Goal: Information Seeking & Learning: Find specific fact

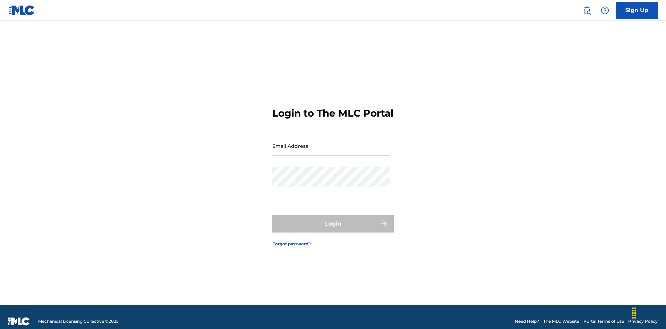
scroll to position [9, 0]
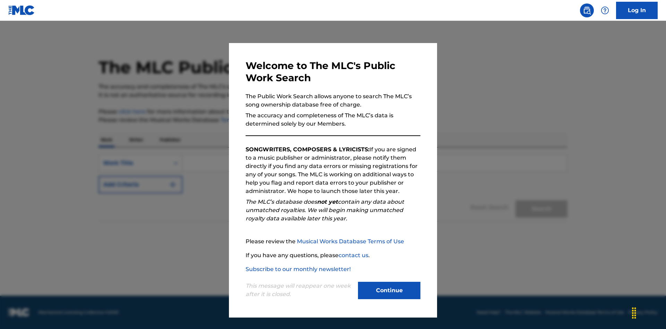
click at [389, 290] on button "Continue" at bounding box center [389, 289] width 62 height 17
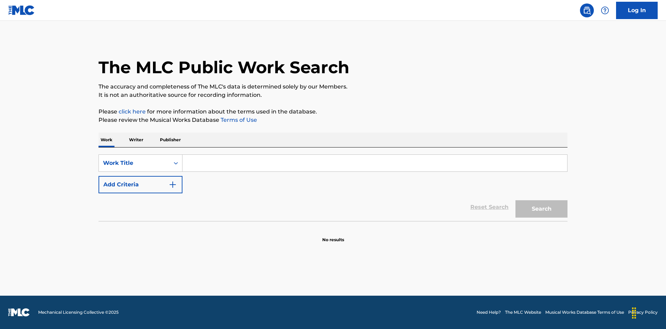
click at [374, 163] on input "Search Form" at bounding box center [374, 163] width 384 height 17
type input "MENEAME"
click at [541, 209] on button "Search" at bounding box center [541, 208] width 52 height 17
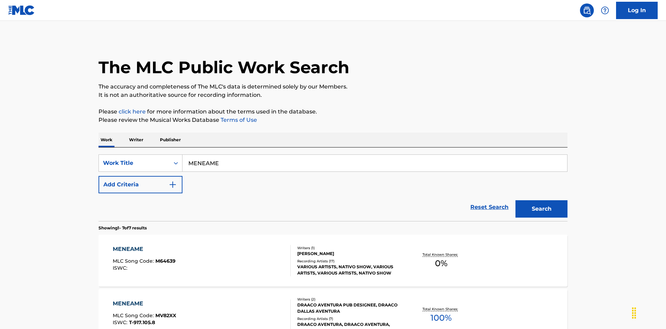
scroll to position [354, 0]
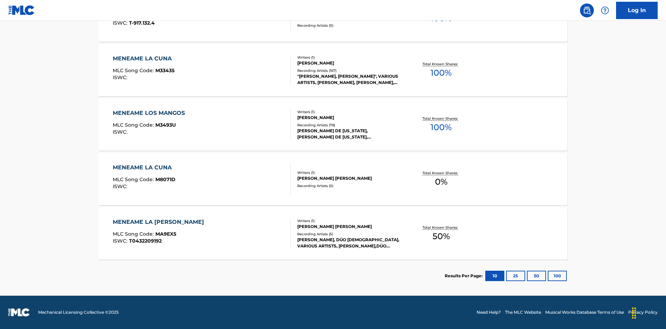
click at [547, 276] on button "100" at bounding box center [556, 275] width 19 height 10
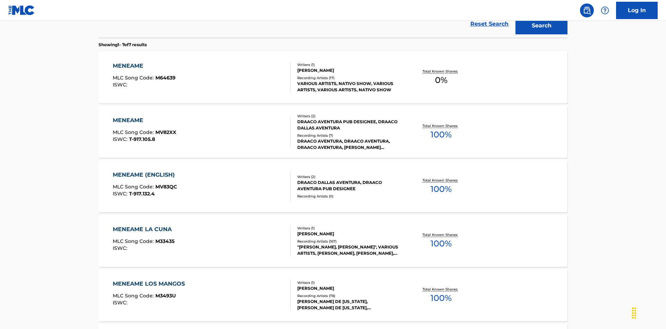
scroll to position [258, 0]
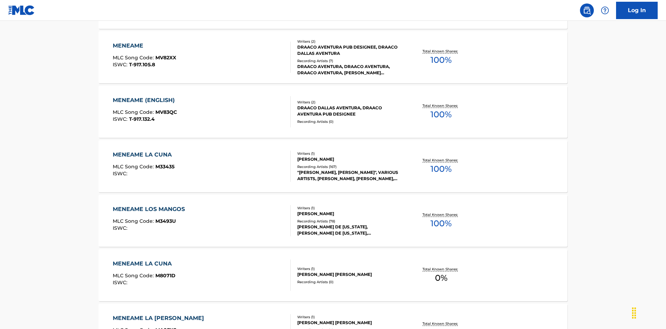
click at [144, 46] on div "MENEAME" at bounding box center [144, 46] width 63 height 8
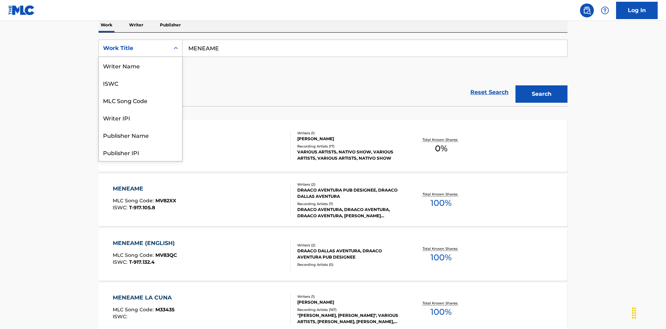
scroll to position [35, 0]
click at [140, 57] on div "ISWC" at bounding box center [140, 48] width 83 height 17
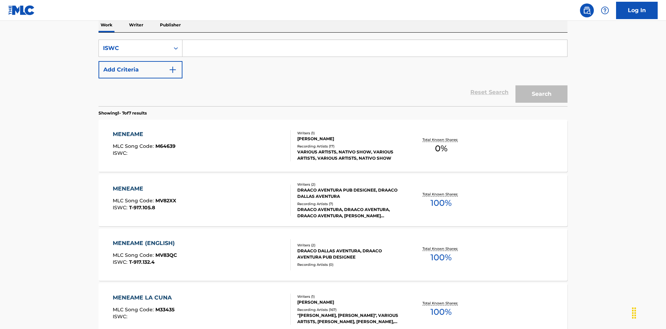
scroll to position [0, 0]
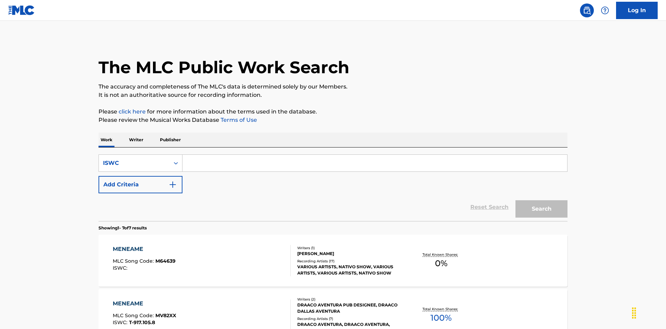
click at [374, 155] on input "Search Form" at bounding box center [374, 163] width 384 height 17
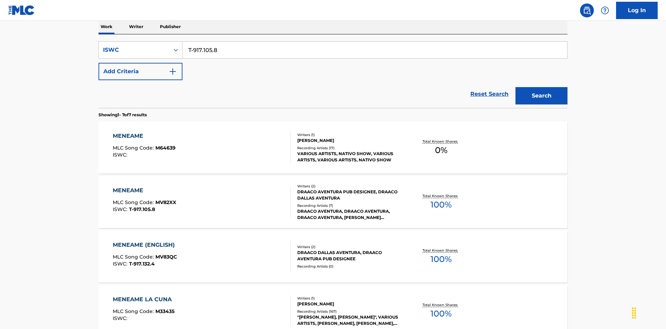
type input "T-917.105.8"
click at [541, 87] on button "Search" at bounding box center [541, 95] width 52 height 17
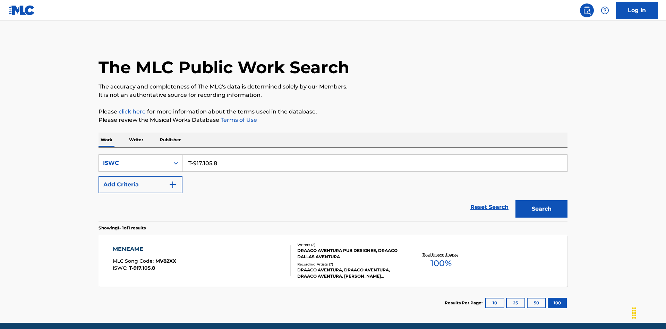
scroll to position [27, 0]
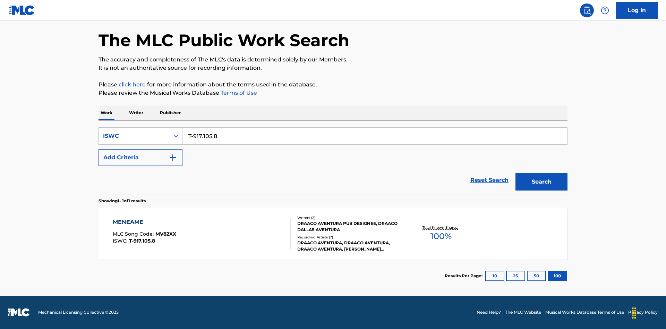
click at [144, 222] on div "MENEAME" at bounding box center [144, 222] width 63 height 8
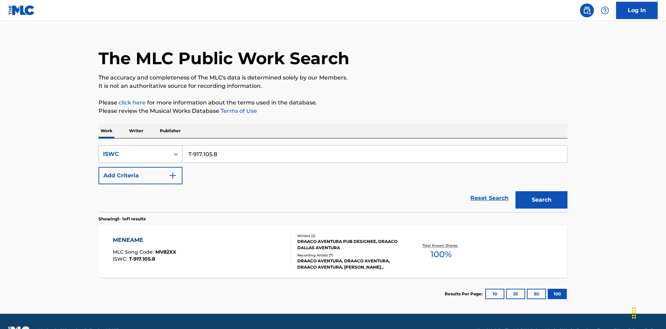
click at [134, 150] on div "ISWC" at bounding box center [134, 154] width 62 height 8
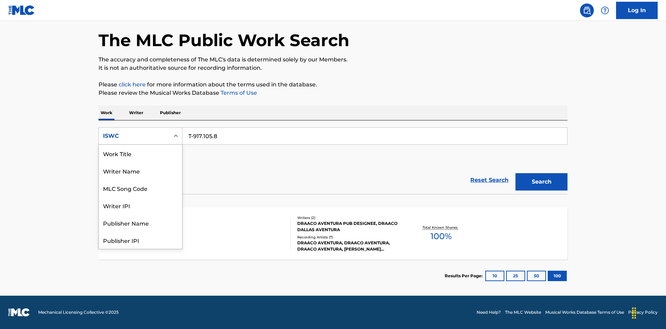
scroll to position [35, 0]
click at [140, 153] on div "MLC Song Code" at bounding box center [140, 153] width 83 height 17
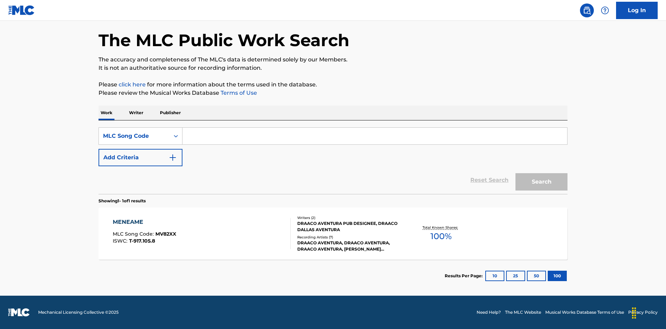
click at [374, 136] on input "Search Form" at bounding box center [374, 136] width 384 height 17
type input "MV82XX"
click at [541, 182] on button "Search" at bounding box center [541, 181] width 52 height 17
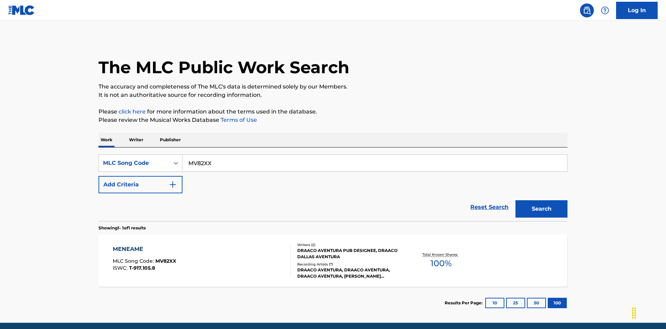
scroll to position [27, 0]
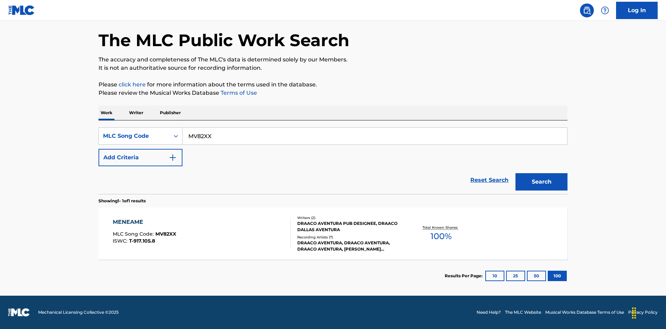
click at [144, 222] on div "MENEAME" at bounding box center [144, 222] width 63 height 8
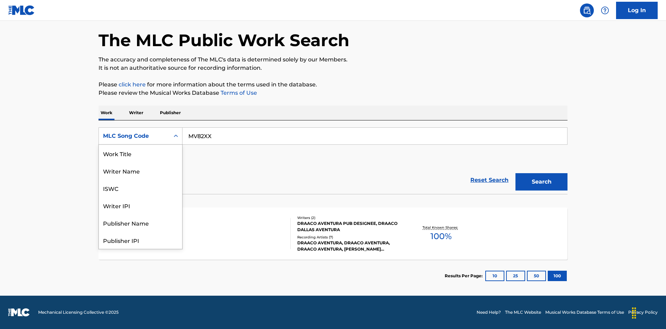
scroll to position [35, 0]
click at [140, 145] on div "Writer Name" at bounding box center [140, 135] width 83 height 17
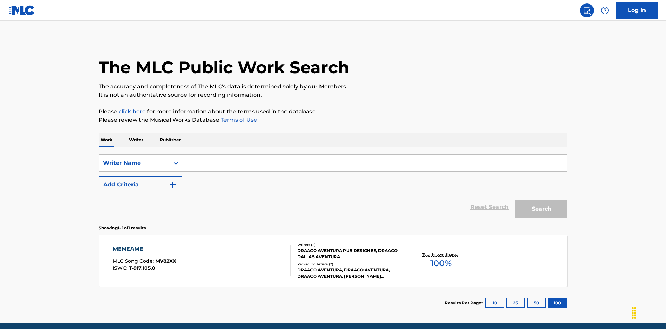
scroll to position [27, 0]
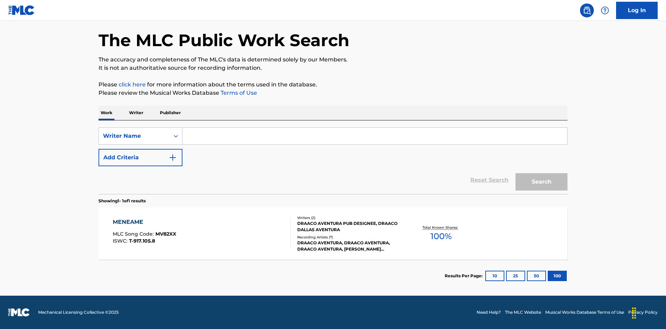
click at [374, 136] on input "Search Form" at bounding box center [374, 136] width 384 height 17
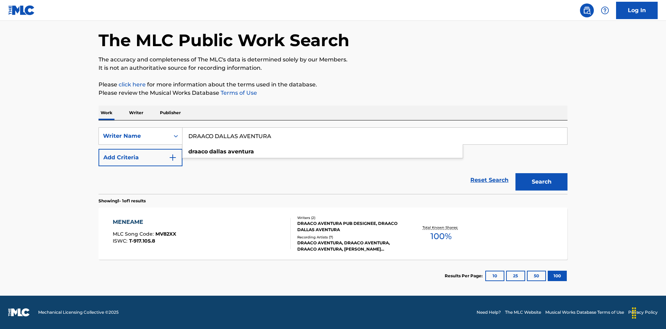
type input "DRAACO DALLAS AVENTURA"
click at [541, 182] on button "Search" at bounding box center [541, 181] width 52 height 17
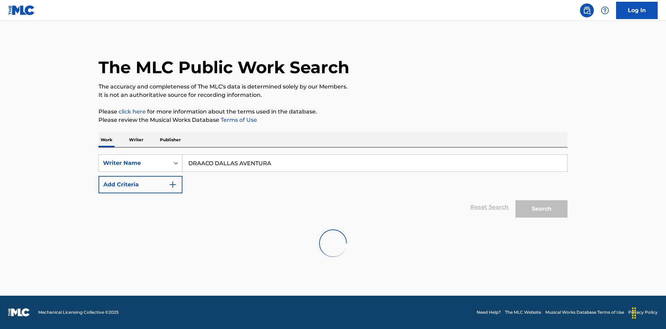
scroll to position [0, 0]
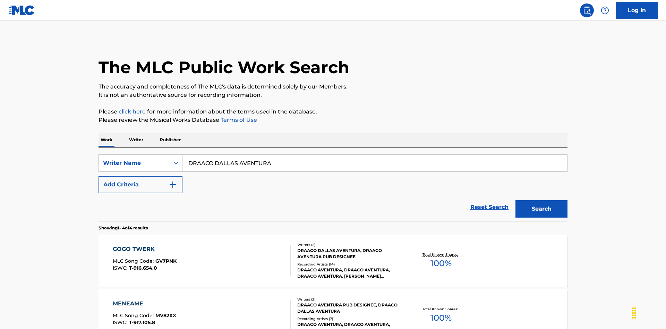
click at [144, 299] on div "MENEAME" at bounding box center [144, 303] width 63 height 8
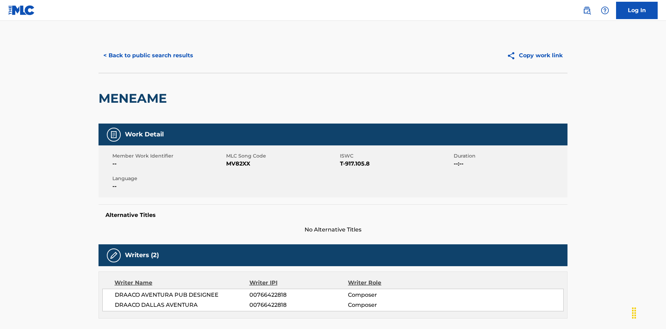
click at [147, 50] on button "< Back to public search results" at bounding box center [147, 55] width 99 height 17
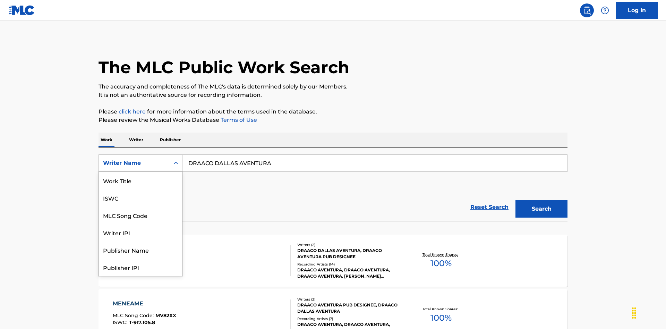
click at [140, 224] on div "Writer IPI" at bounding box center [140, 232] width 83 height 17
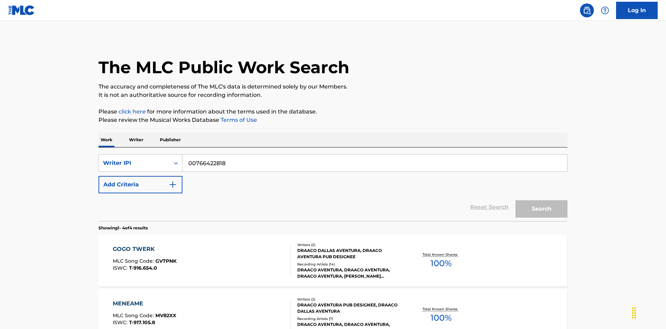
type input "00766422818"
click at [541, 200] on button "Search" at bounding box center [541, 208] width 52 height 17
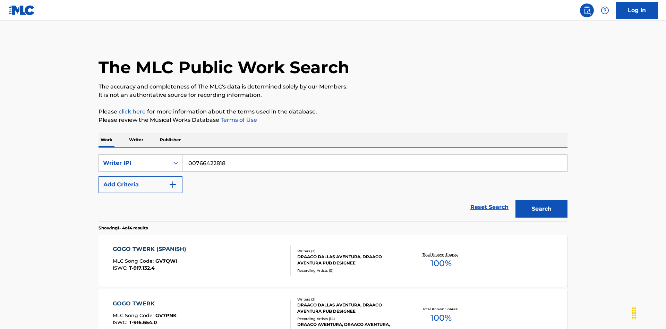
scroll to position [158, 0]
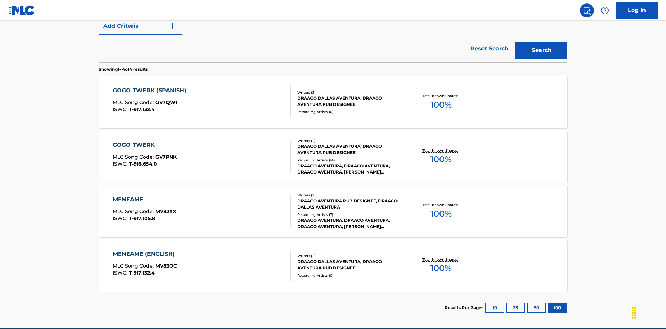
click at [144, 195] on div "MENEAME" at bounding box center [144, 199] width 63 height 8
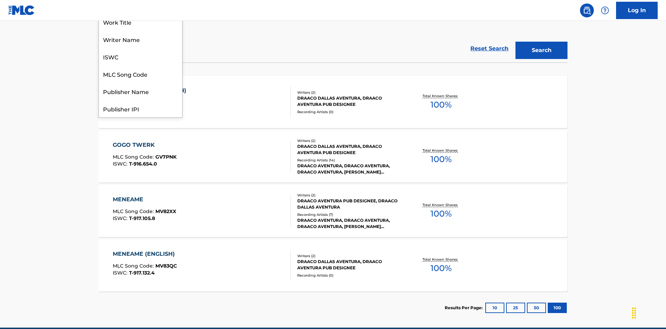
click at [140, 100] on div "Publisher Name" at bounding box center [140, 90] width 83 height 17
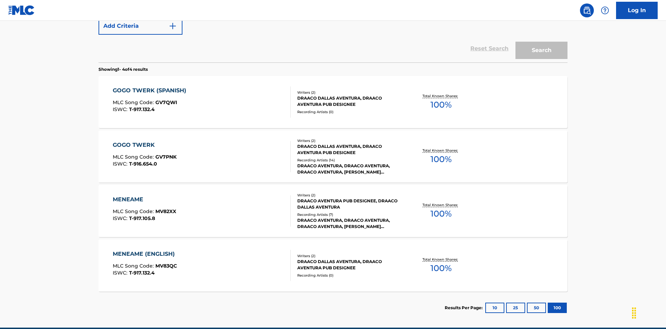
click at [374, 13] on input "Search Form" at bounding box center [374, 4] width 384 height 17
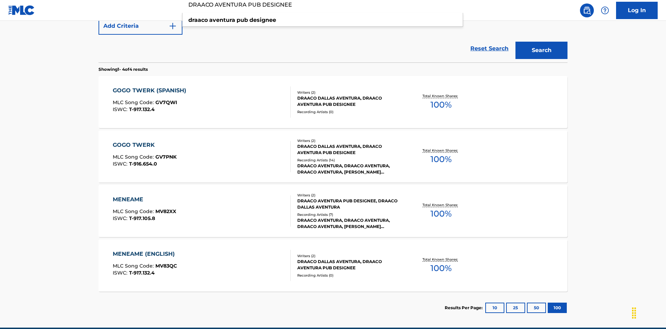
type input "DRAACO AVENTURA PUB DESIGNEE"
click at [541, 50] on button "Search" at bounding box center [541, 50] width 52 height 17
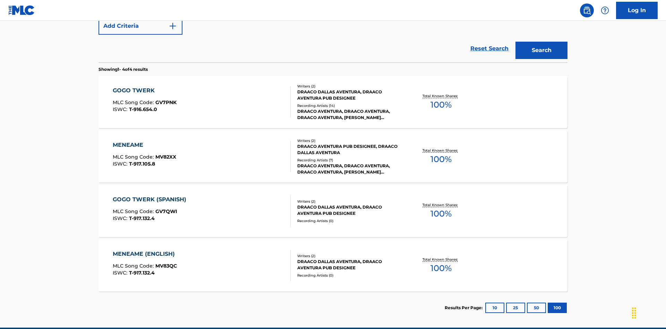
click at [144, 141] on div "MENEAME" at bounding box center [144, 145] width 63 height 8
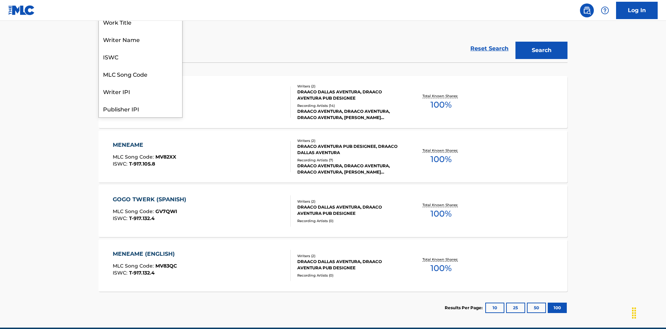
click at [140, 117] on div "Publisher IPI" at bounding box center [140, 108] width 83 height 17
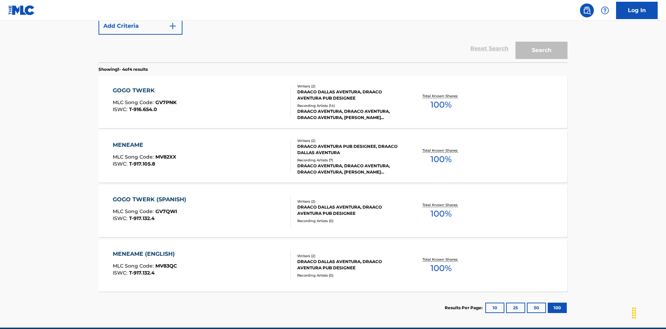
type input "00766422818"
click at [541, 50] on button "Search" at bounding box center [541, 50] width 52 height 17
